Goal: Go to known website: Access a specific website the user already knows

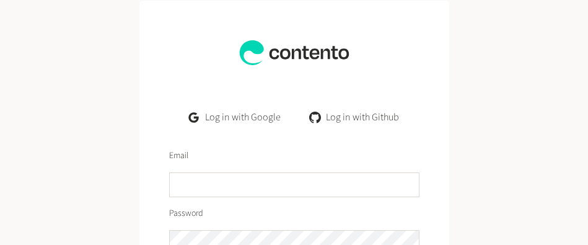
scroll to position [63, 0]
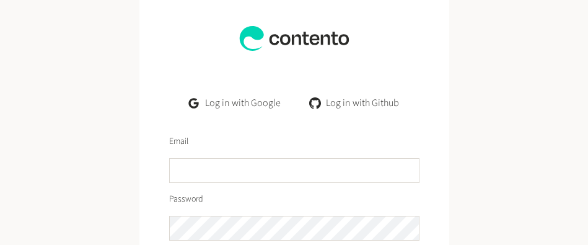
click at [213, 102] on link "Log in with Google" at bounding box center [234, 103] width 111 height 25
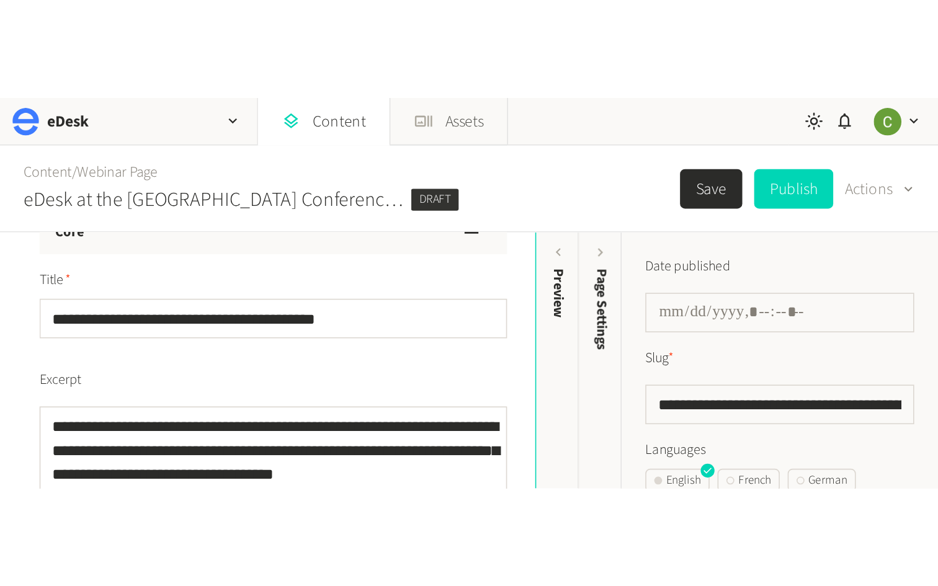
scroll to position [87, 0]
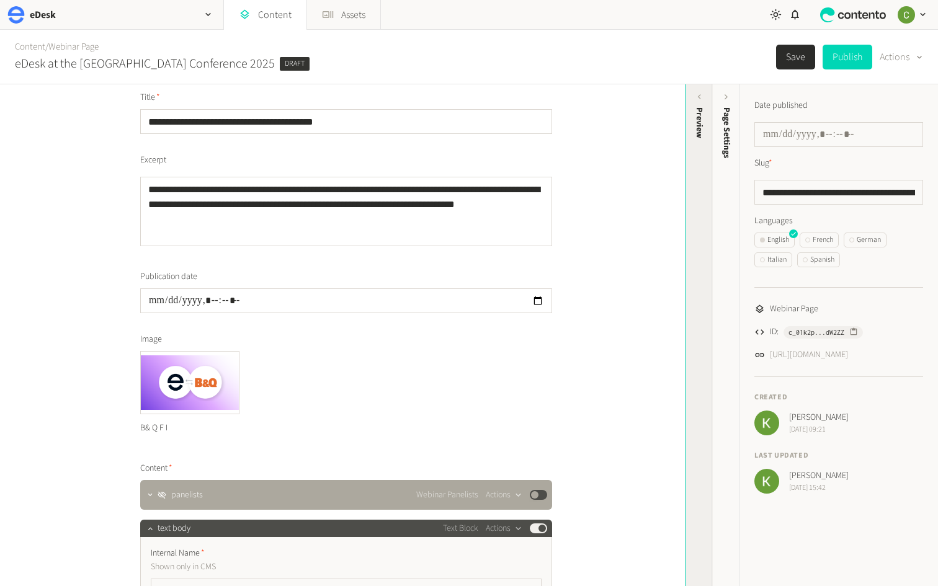
click at [588, 153] on div "Preview" at bounding box center [698, 203] width 27 height 223
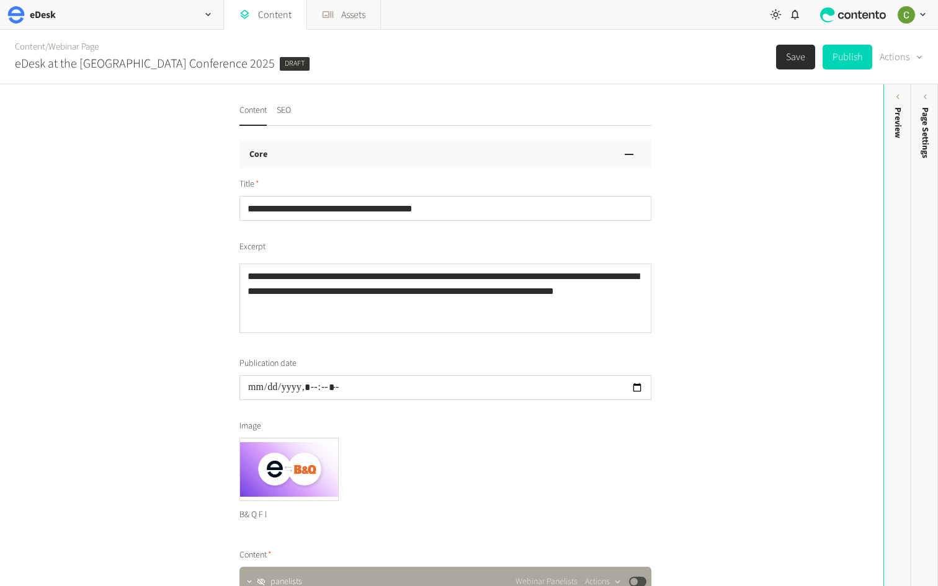
scroll to position [62, 0]
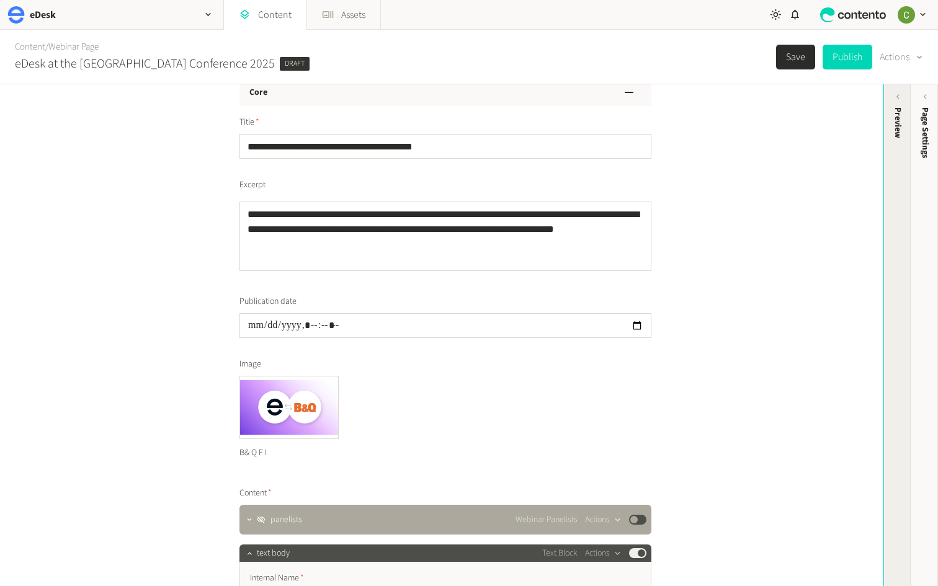
click at [890, 174] on div "Preview" at bounding box center [897, 203] width 27 height 223
